Goal: Task Accomplishment & Management: Manage account settings

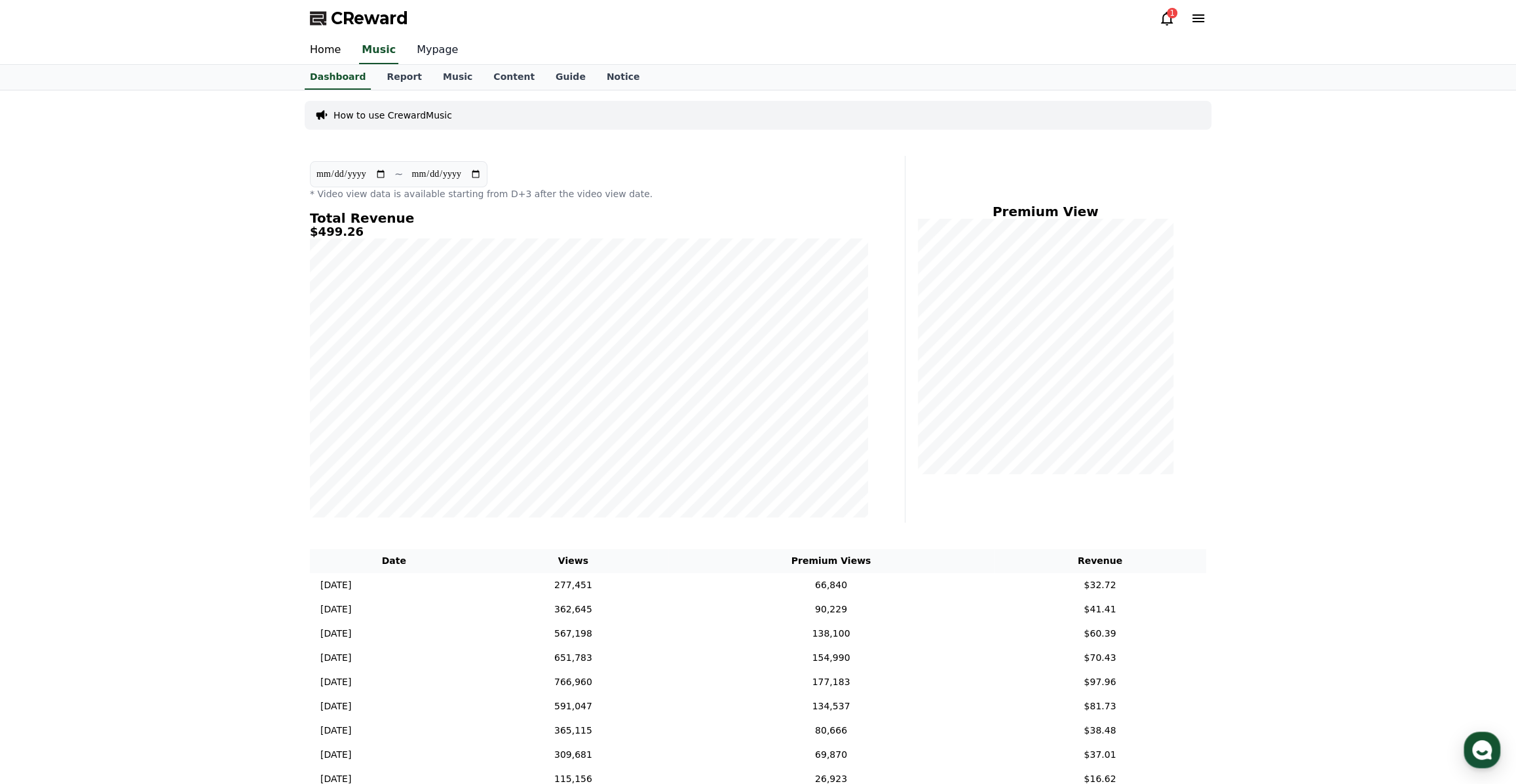
click at [424, 52] on link "Mypage" at bounding box center [436, 51] width 63 height 28
select select "**********"
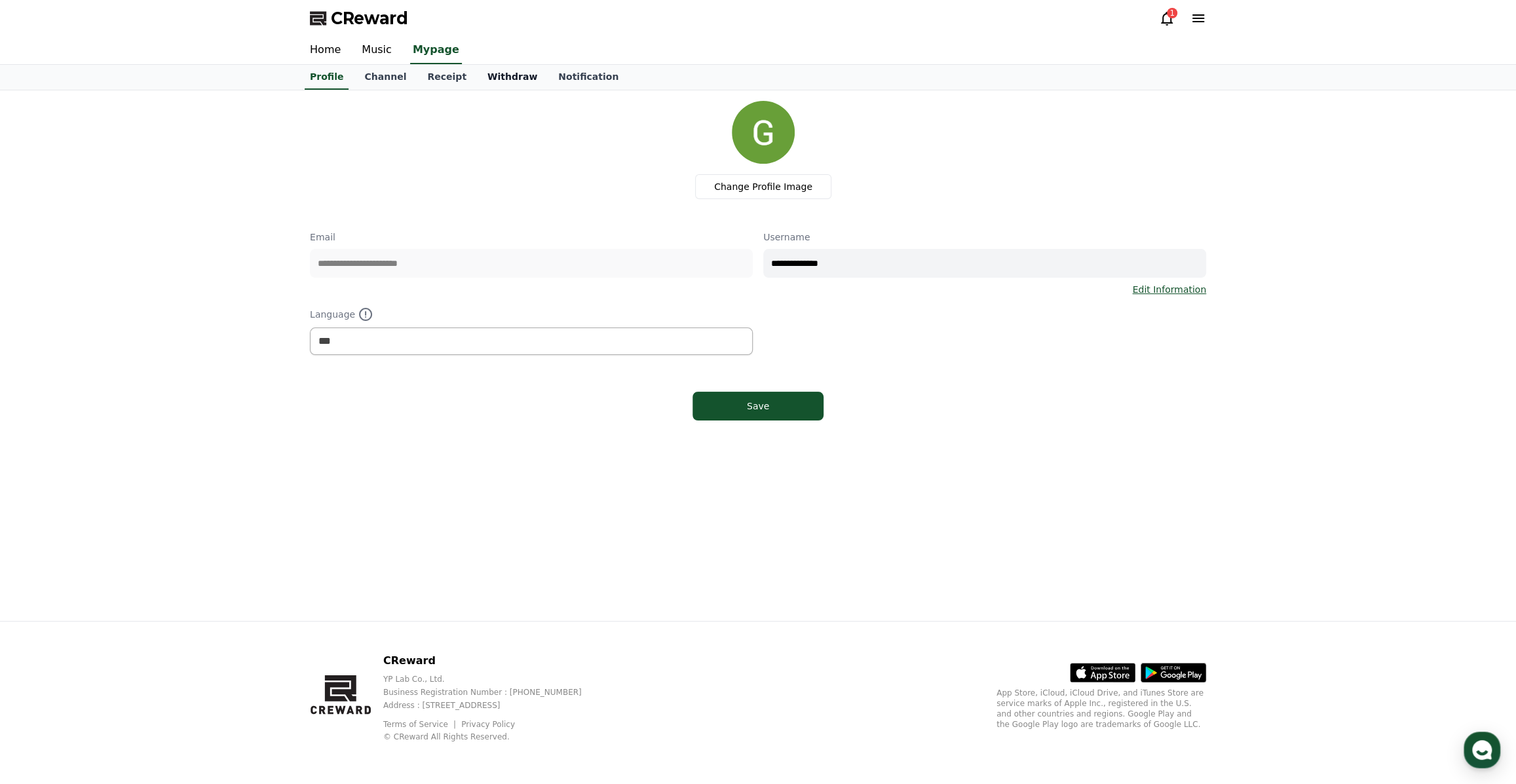
click at [494, 73] on link "Withdraw" at bounding box center [512, 77] width 71 height 25
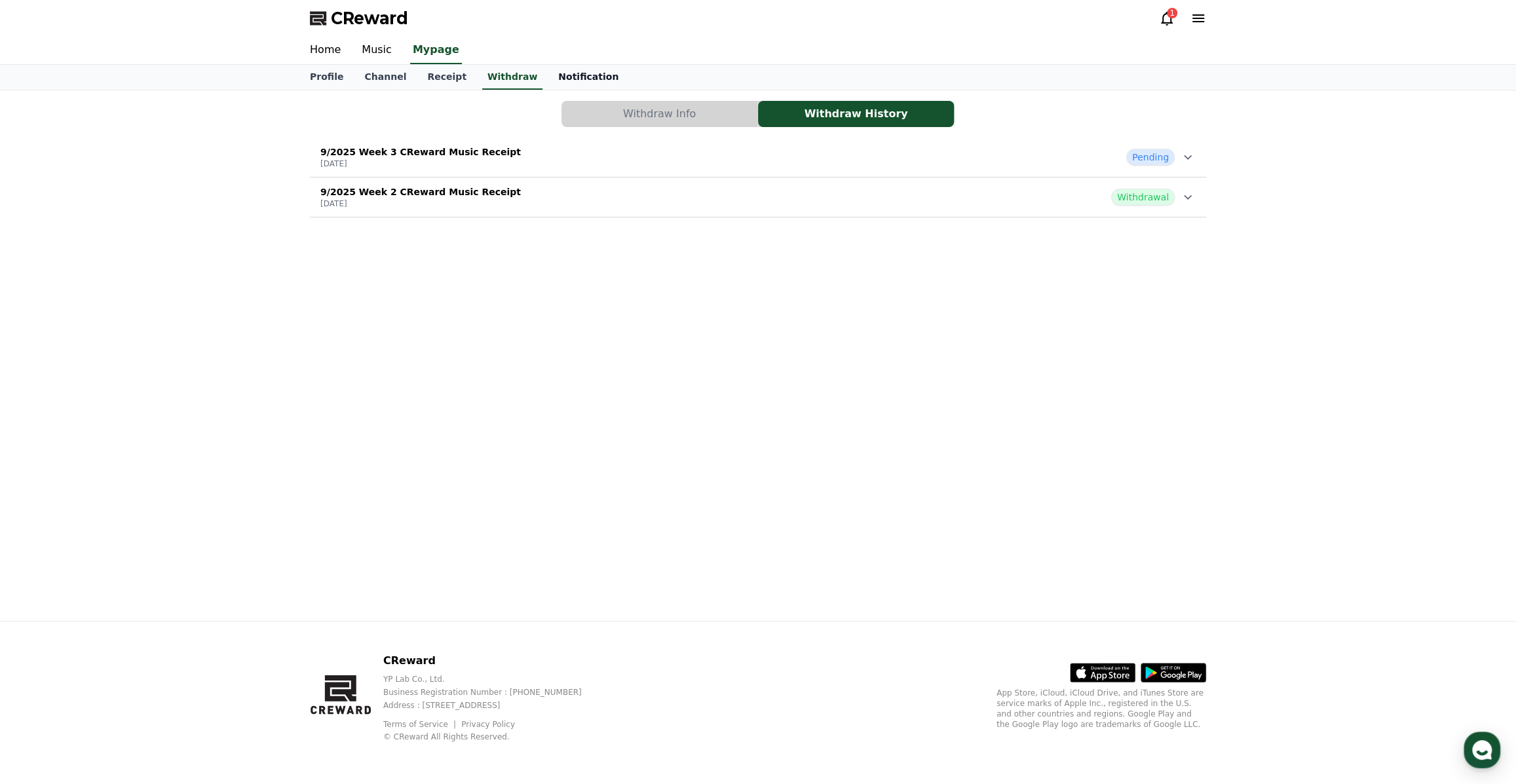
click at [548, 76] on link "Notification" at bounding box center [589, 77] width 82 height 25
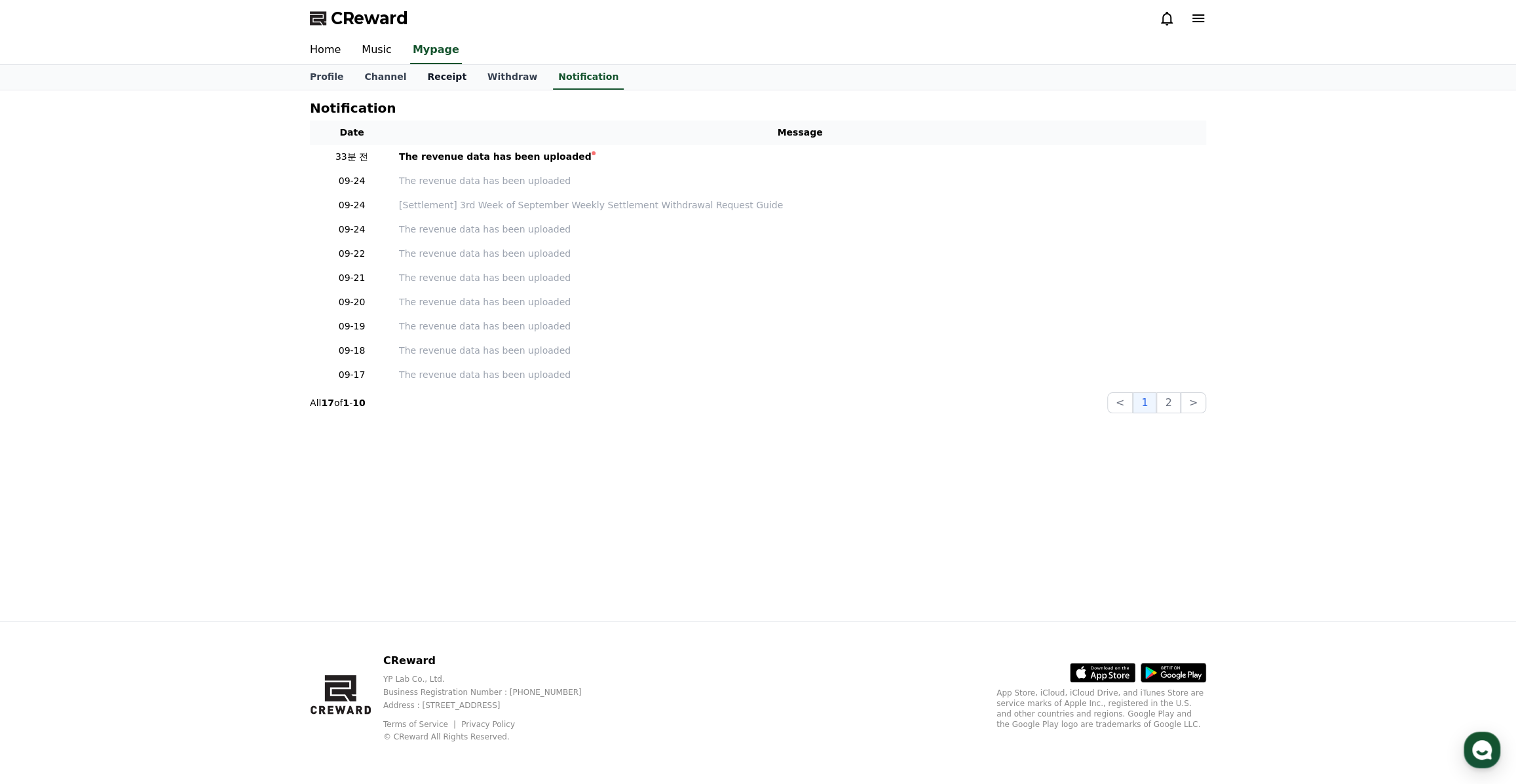
click at [427, 79] on link "Receipt" at bounding box center [446, 77] width 61 height 25
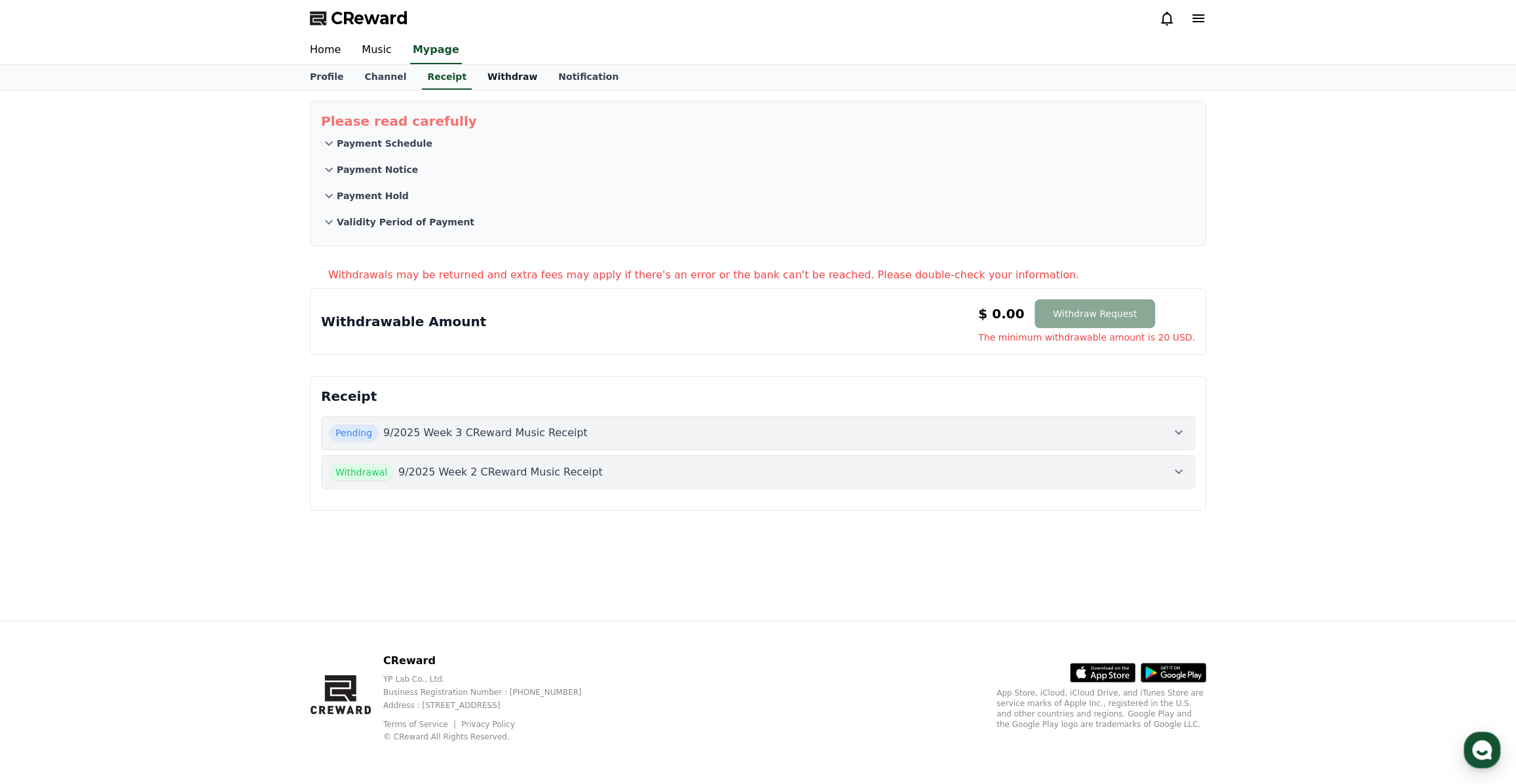
click at [477, 81] on link "Withdraw" at bounding box center [512, 77] width 71 height 25
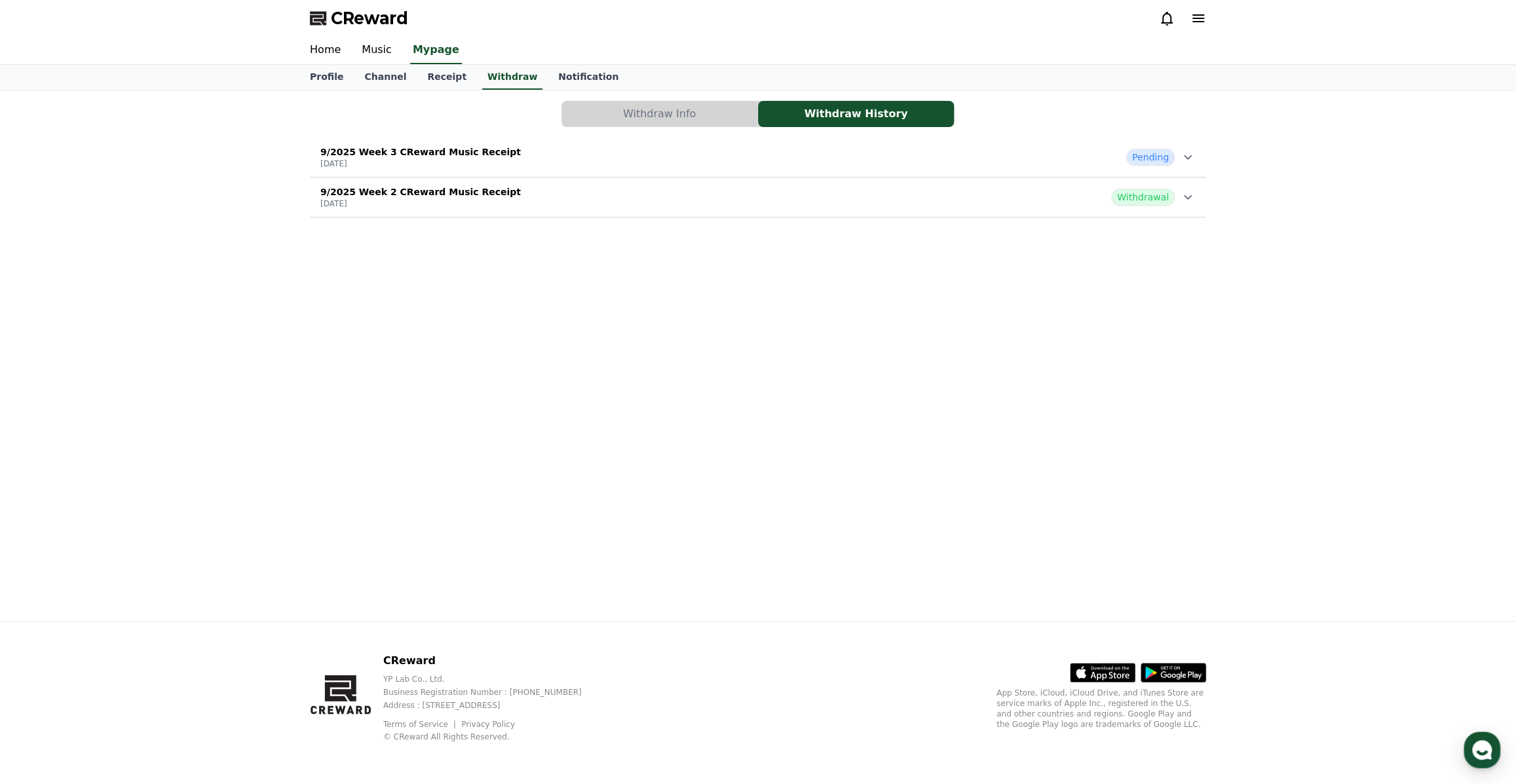
click at [636, 108] on button "Withdraw Info" at bounding box center [659, 113] width 196 height 26
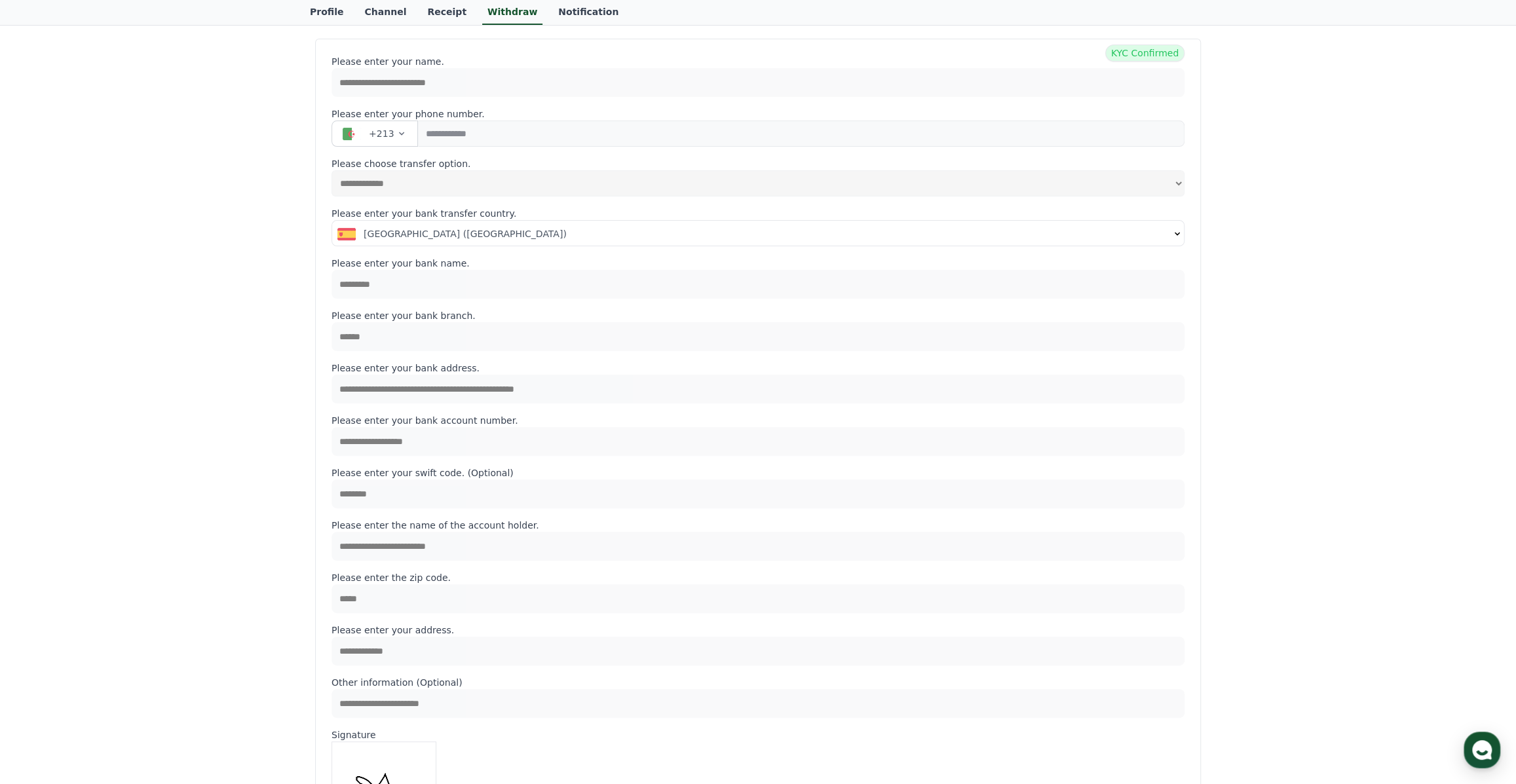
scroll to position [178, 0]
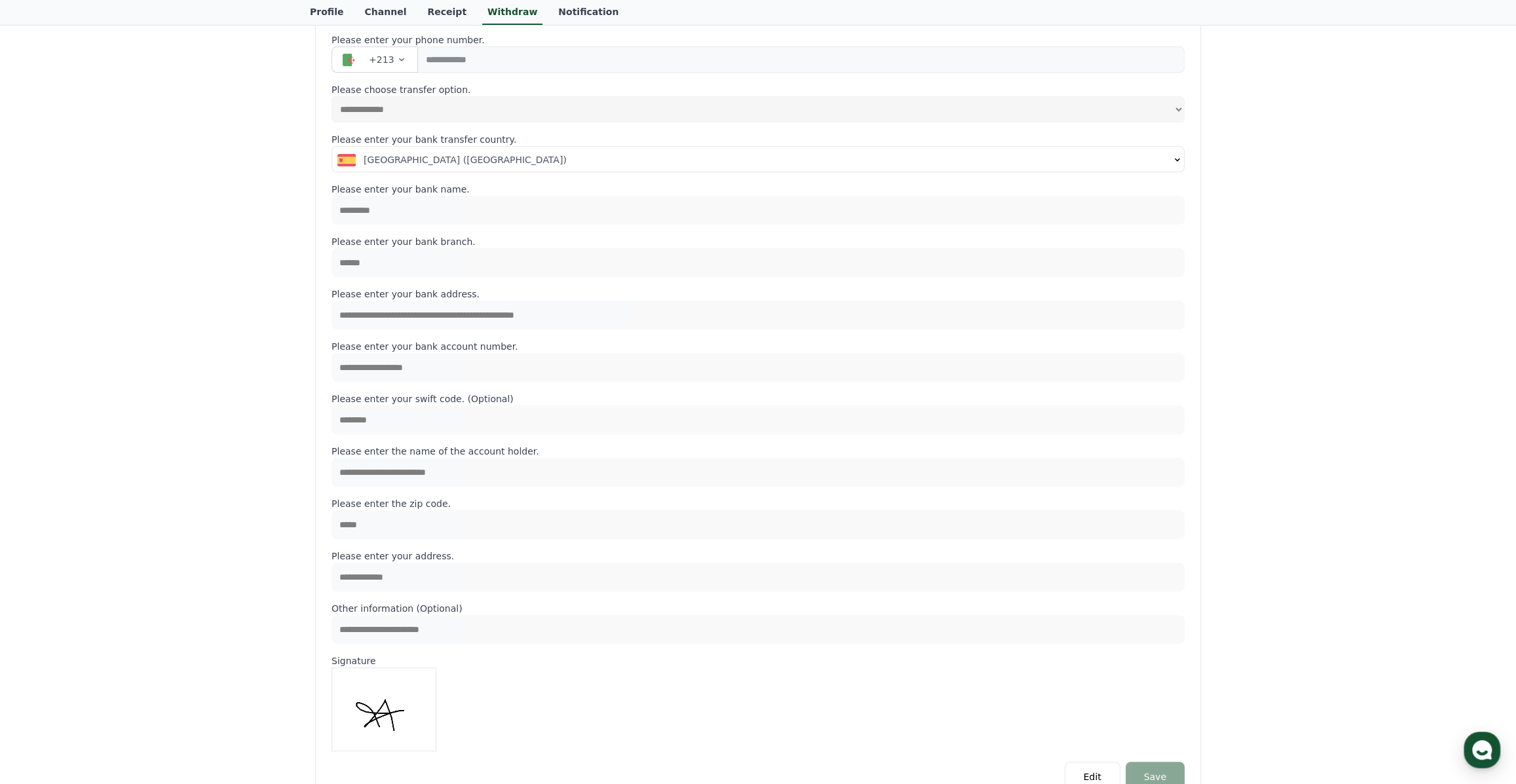
click at [283, 293] on div "**********" at bounding box center [758, 368] width 1516 height 911
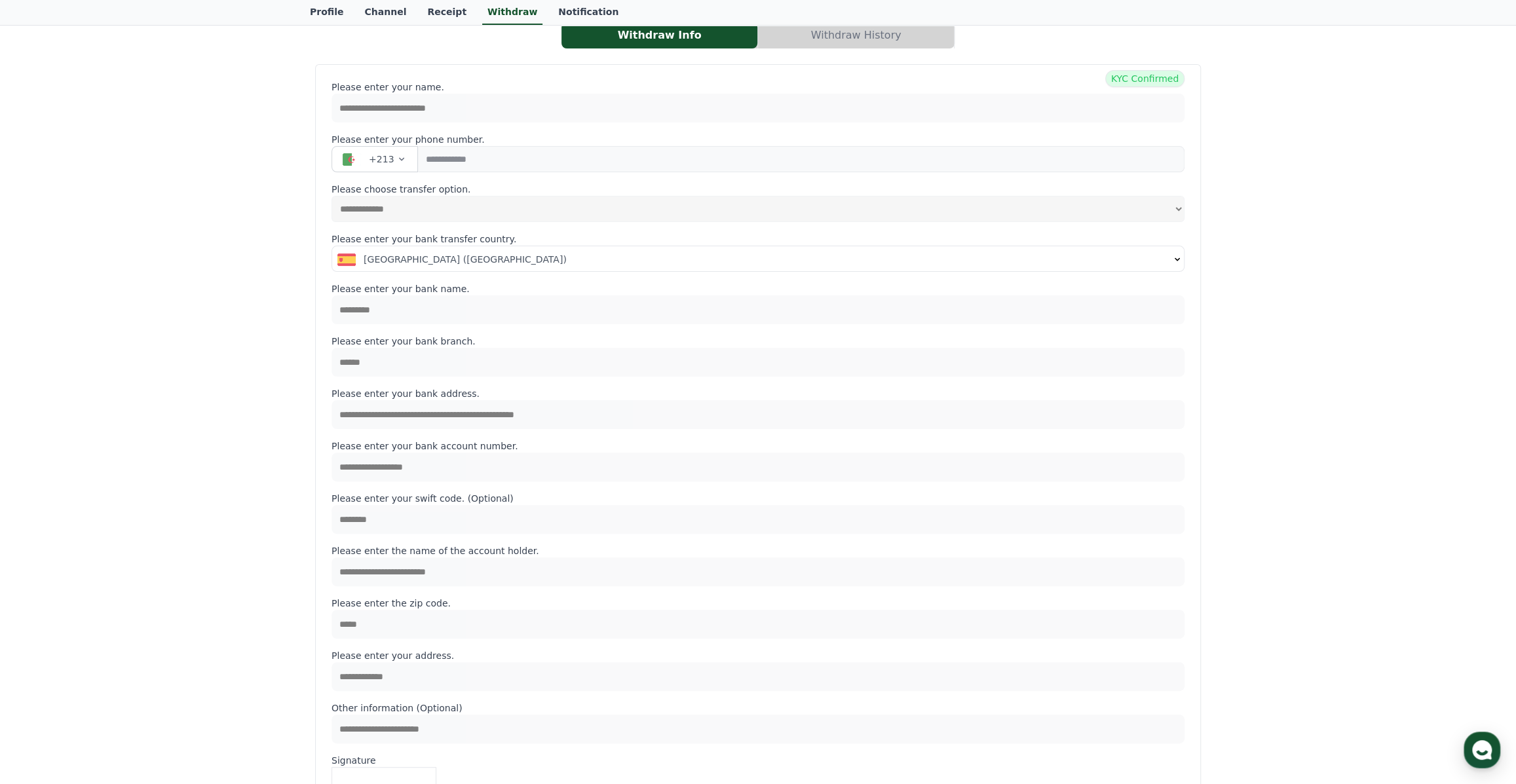
scroll to position [0, 0]
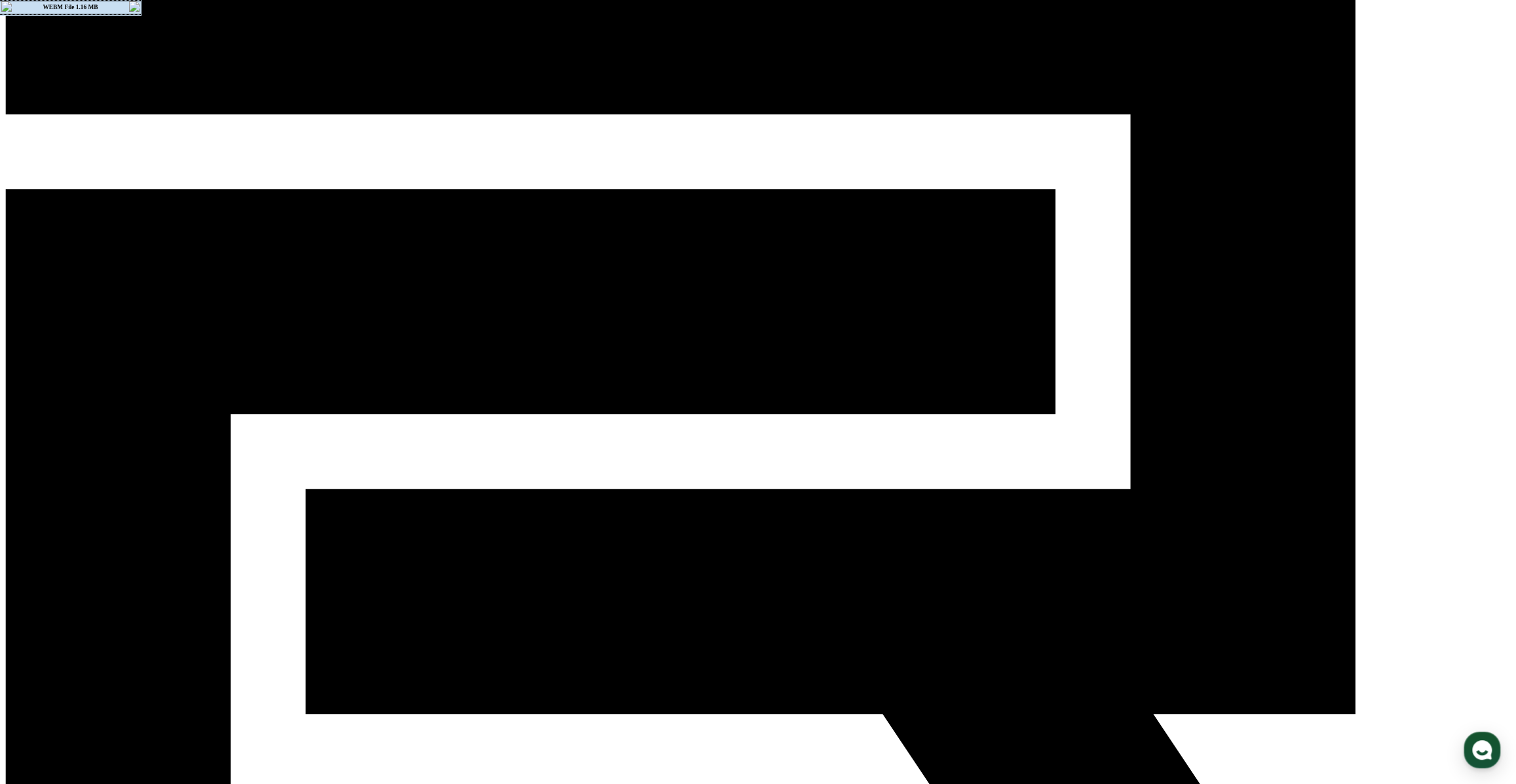
scroll to position [118, 0]
